Goal: Information Seeking & Learning: Check status

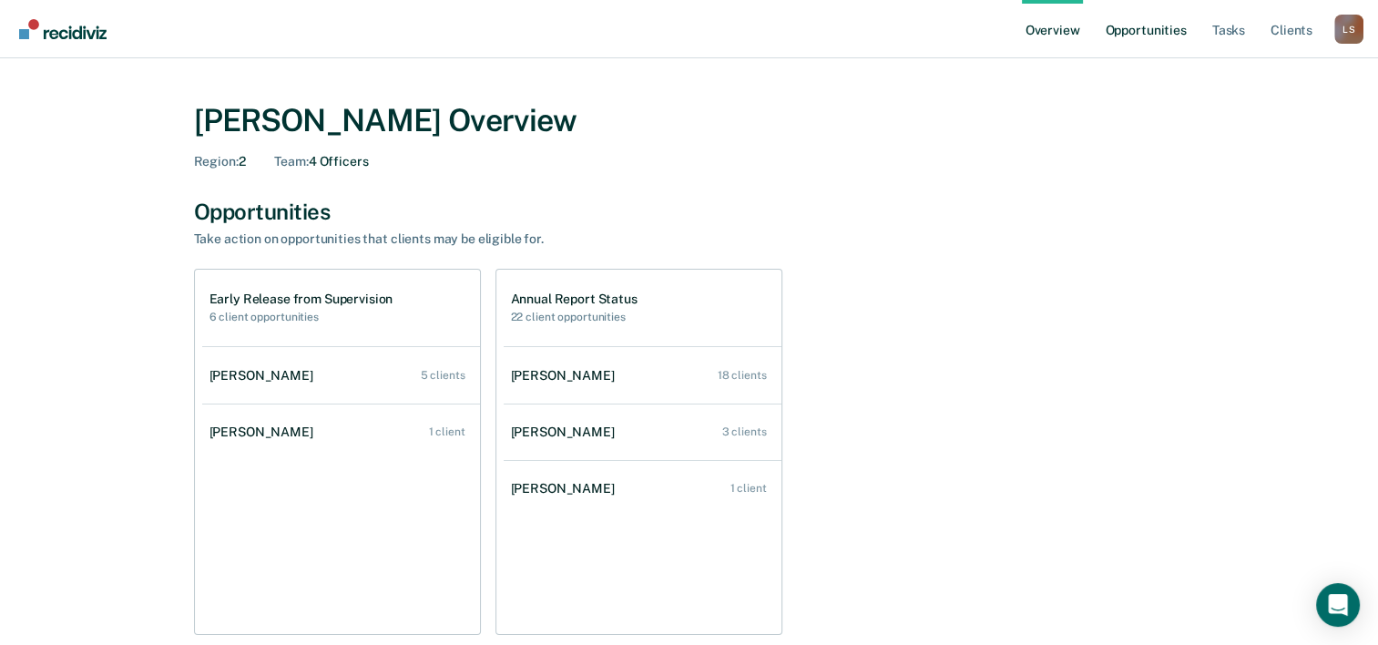
click at [1145, 33] on link "Opportunities" at bounding box center [1145, 29] width 88 height 58
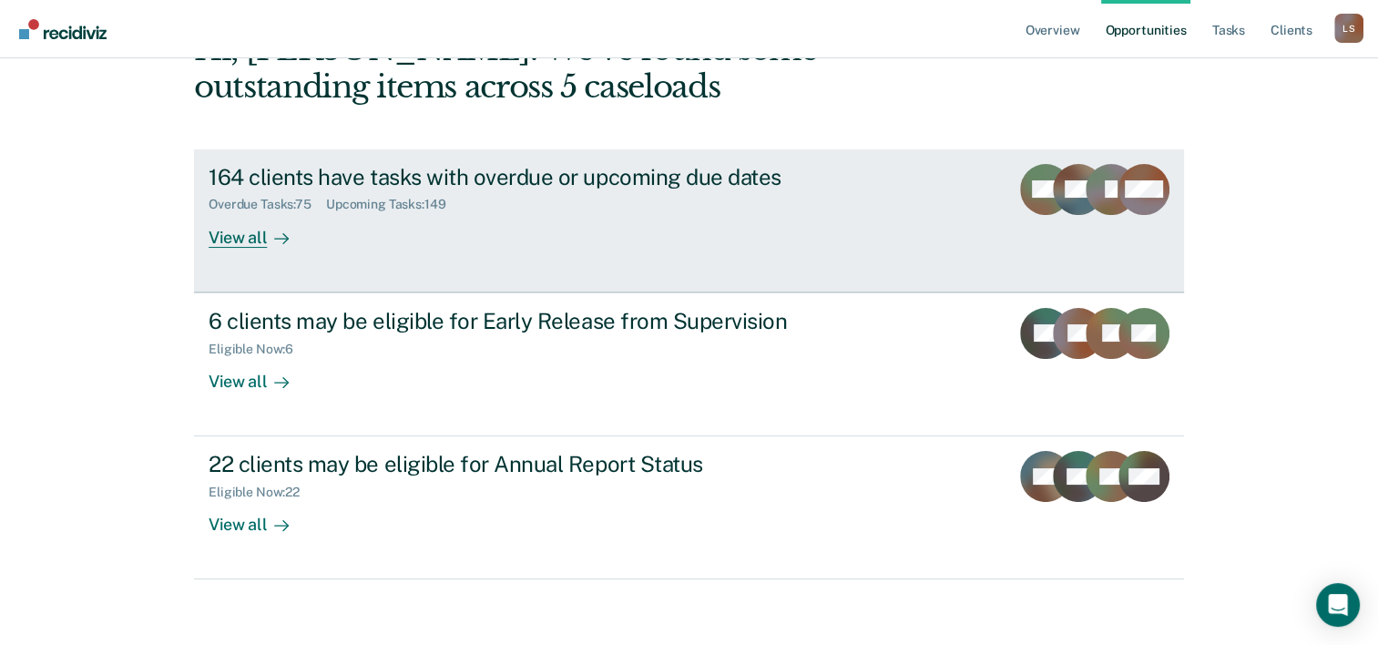
scroll to position [128, 0]
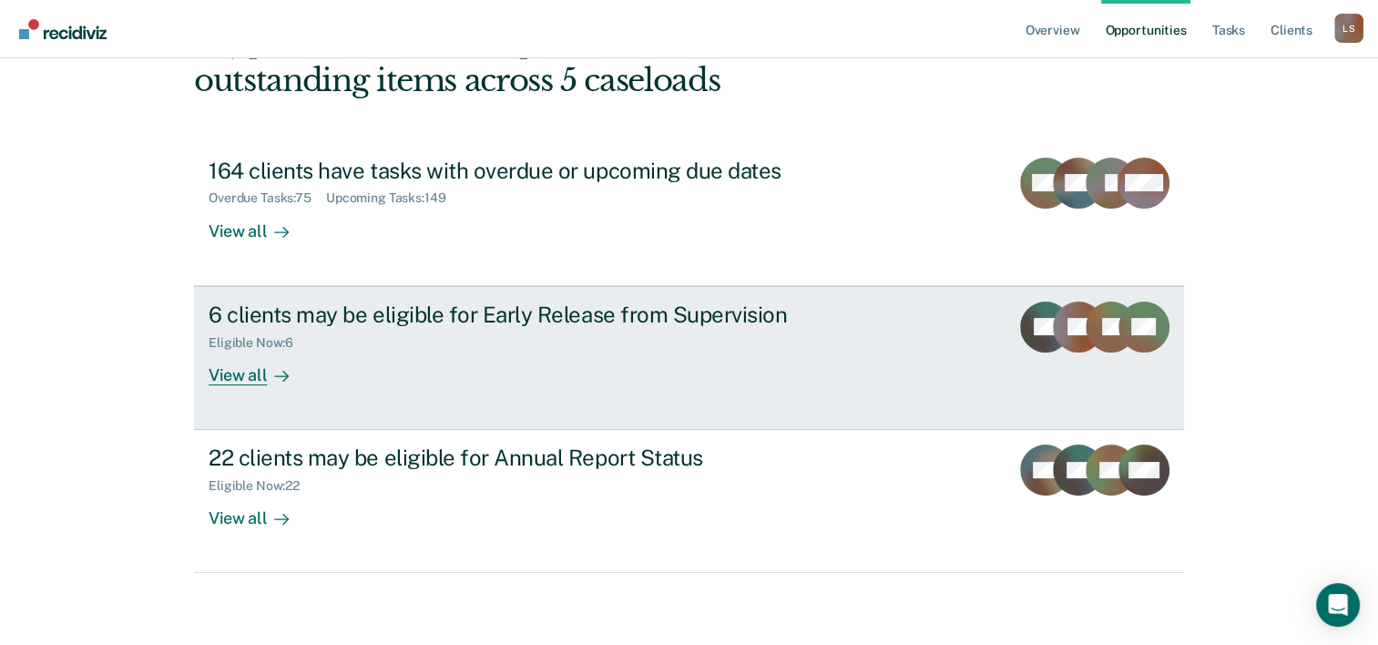
click at [241, 369] on div "View all" at bounding box center [260, 368] width 102 height 36
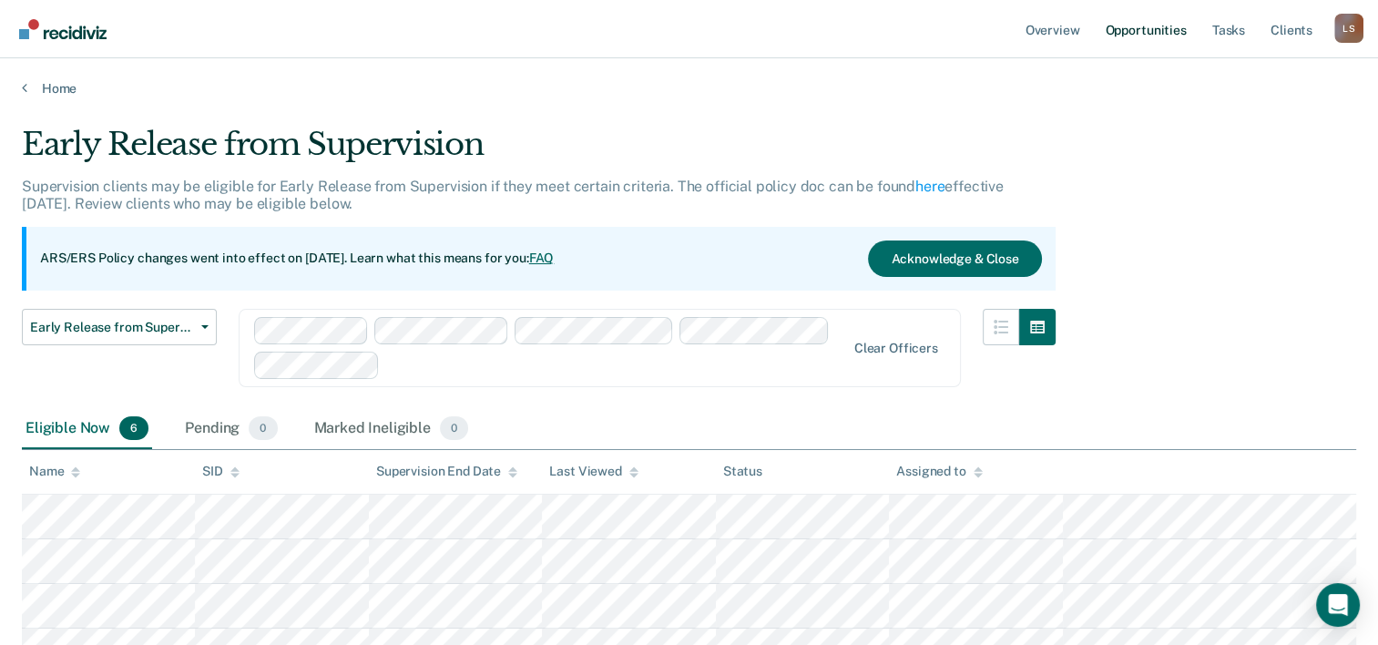
click at [1147, 29] on link "Opportunities" at bounding box center [1145, 29] width 88 height 58
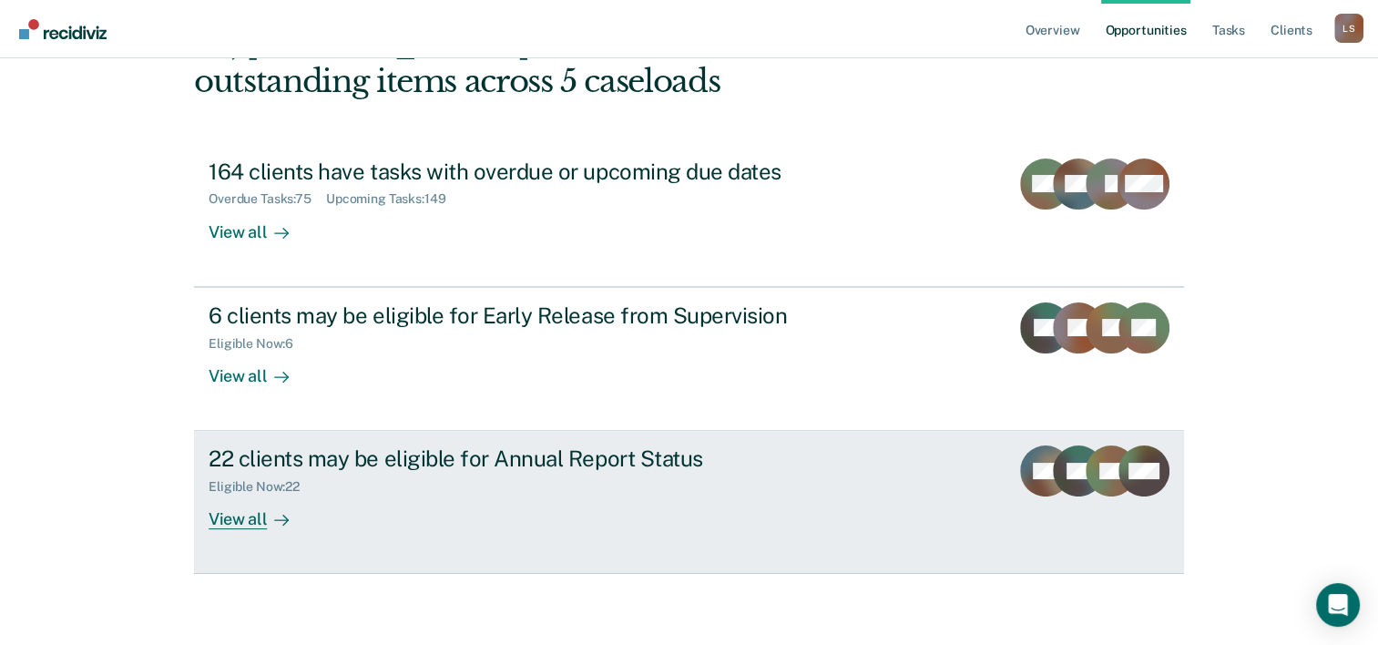
scroll to position [128, 0]
click at [232, 515] on div "View all" at bounding box center [260, 512] width 102 height 36
